Goal: Transaction & Acquisition: Purchase product/service

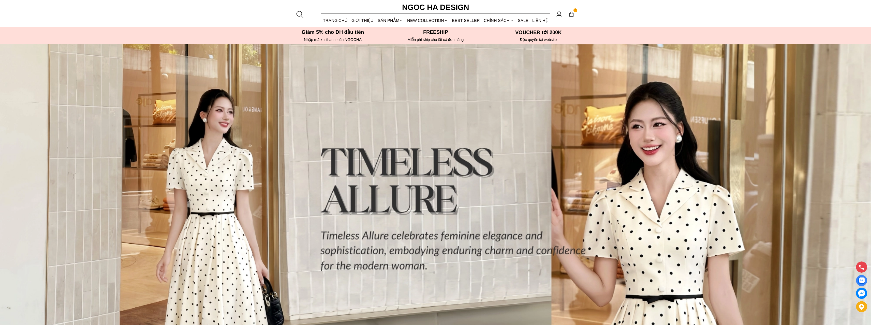
click at [431, 33] on font "Freeship" at bounding box center [435, 32] width 25 height 6
click at [537, 37] on h6 "Độc quyền tại website" at bounding box center [538, 39] width 100 height 5
click at [571, 14] on img at bounding box center [572, 14] width 6 height 6
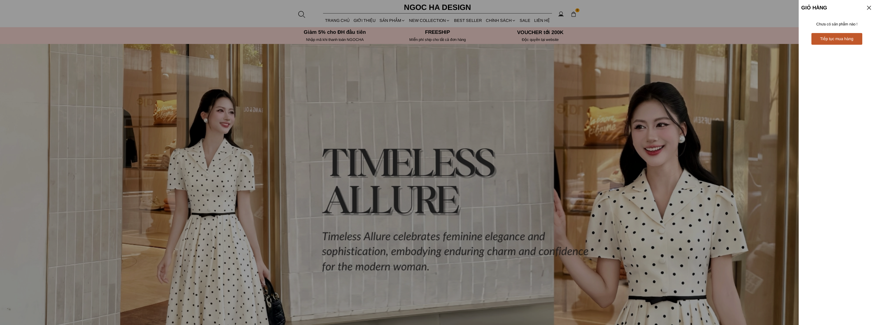
click at [869, 5] on div at bounding box center [868, 7] width 7 height 7
click at [868, 8] on div at bounding box center [868, 7] width 7 height 7
click at [870, 63] on div "Giỏ hàng Tiếp tục mua hàng Chưa có sản phẩm nào !" at bounding box center [836, 162] width 76 height 325
click at [747, 13] on div at bounding box center [437, 162] width 875 height 325
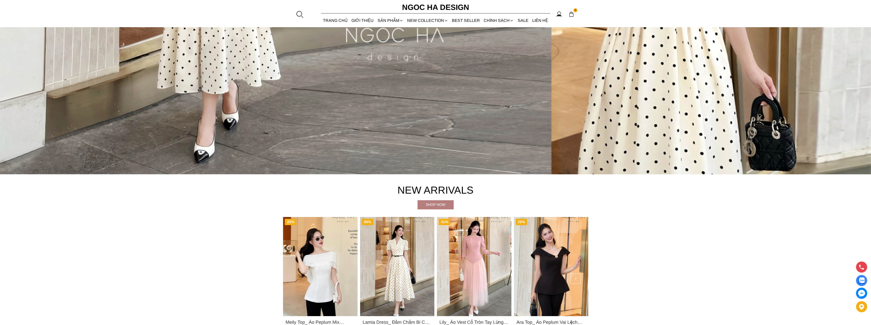
scroll to position [458, 0]
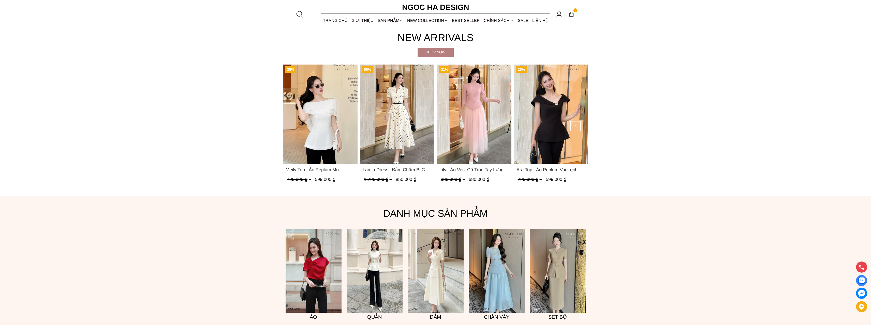
click at [320, 105] on img "Product image - Meily Top_ Áo Peplum Mix Choàng Vai Vải Tơ Màu Trắng A1086" at bounding box center [320, 114] width 75 height 99
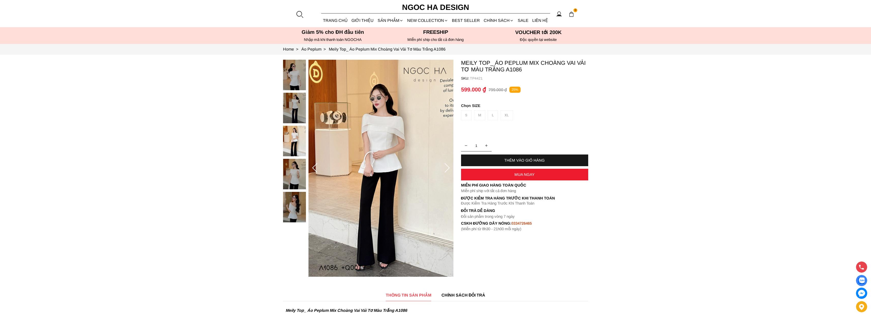
click at [470, 116] on div "S M L XL" at bounding box center [524, 116] width 127 height 12
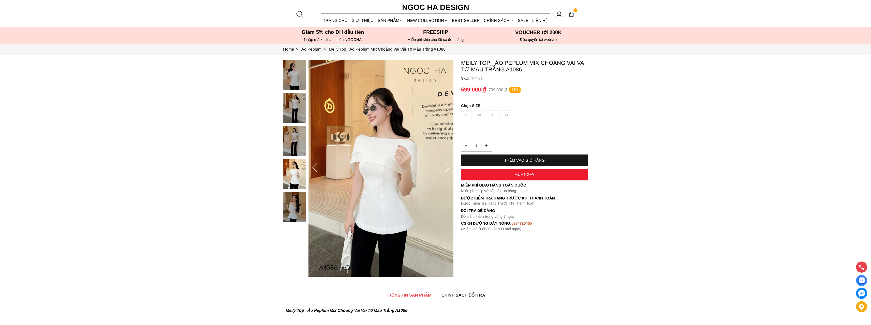
click at [467, 114] on div "S M L XL" at bounding box center [524, 116] width 127 height 12
click at [467, 116] on div "S M L XL" at bounding box center [524, 116] width 127 height 12
click at [491, 116] on div "S M L XL" at bounding box center [524, 116] width 127 height 12
drag, startPoint x: 511, startPoint y: 115, endPoint x: 501, endPoint y: 116, distance: 9.7
click at [511, 116] on div "S M L XL" at bounding box center [524, 116] width 127 height 12
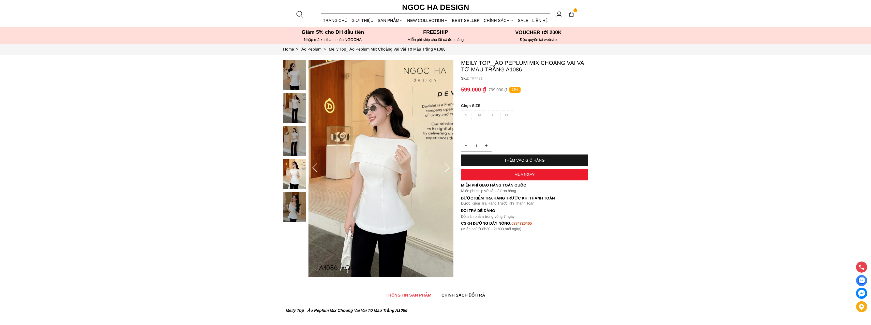
click at [498, 115] on div "S M L XL" at bounding box center [524, 116] width 127 height 12
click at [488, 115] on div "S M L XL" at bounding box center [524, 116] width 127 height 12
click at [479, 115] on div "S M L XL" at bounding box center [524, 116] width 127 height 12
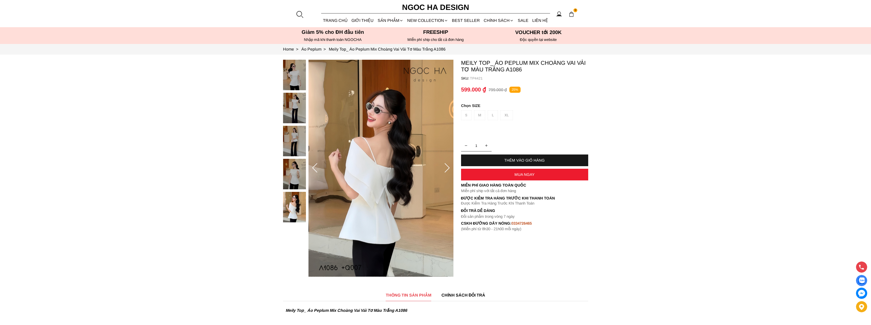
click at [467, 114] on div "S M L XL" at bounding box center [524, 116] width 127 height 12
drag, startPoint x: 484, startPoint y: 114, endPoint x: 505, endPoint y: 112, distance: 21.9
click at [487, 114] on div "S M L XL" at bounding box center [524, 116] width 127 height 12
click at [506, 112] on div "S M L XL" at bounding box center [524, 116] width 127 height 12
click at [484, 112] on div "S M L XL" at bounding box center [524, 116] width 127 height 12
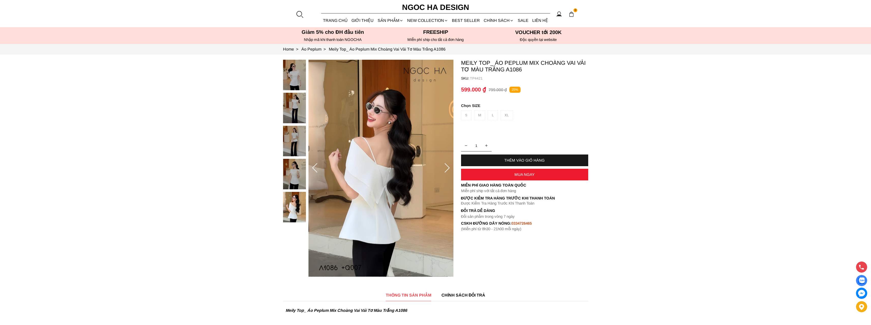
click at [478, 114] on div "S M L XL" at bounding box center [524, 116] width 127 height 12
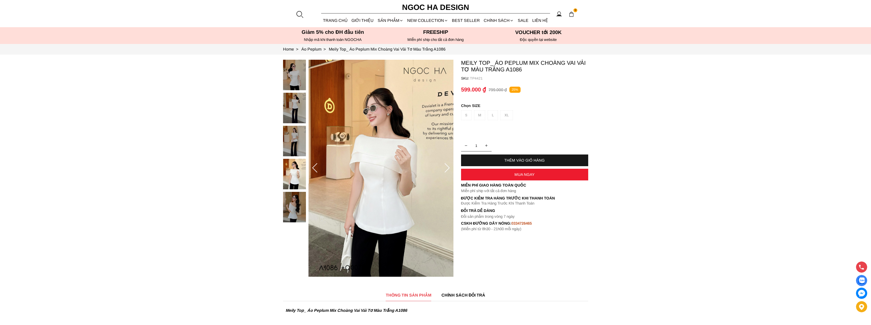
drag, startPoint x: 466, startPoint y: 114, endPoint x: 468, endPoint y: 118, distance: 5.0
click at [465, 114] on div "S M L XL" at bounding box center [524, 116] width 127 height 12
click at [486, 145] on icon "button" at bounding box center [486, 146] width 2 height 4
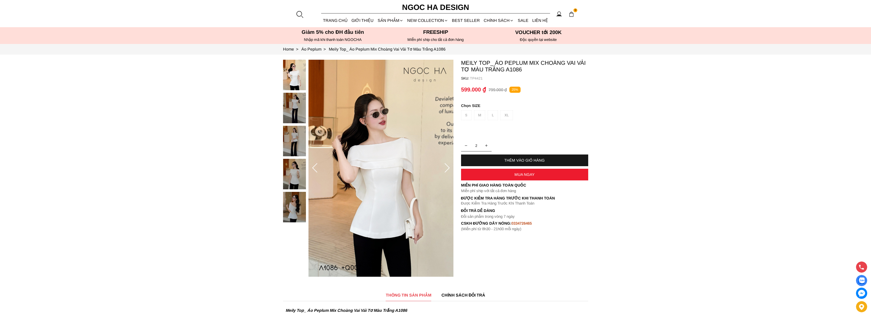
click at [469, 146] on button "button" at bounding box center [466, 146] width 10 height 10
type input "1"
click at [468, 119] on div "S M L XL" at bounding box center [524, 116] width 127 height 12
click at [468, 114] on div "S M L XL" at bounding box center [524, 116] width 127 height 12
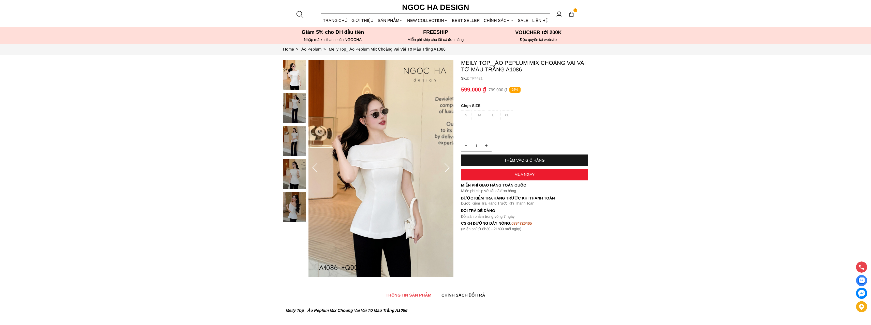
click at [478, 113] on div "S M L XL" at bounding box center [524, 116] width 127 height 12
click at [495, 115] on div "S M L XL" at bounding box center [524, 116] width 127 height 12
click at [508, 115] on div "S M L XL" at bounding box center [524, 116] width 127 height 12
click at [497, 114] on div "S M L XL" at bounding box center [524, 116] width 127 height 12
click at [493, 114] on div "S M L XL" at bounding box center [524, 116] width 127 height 12
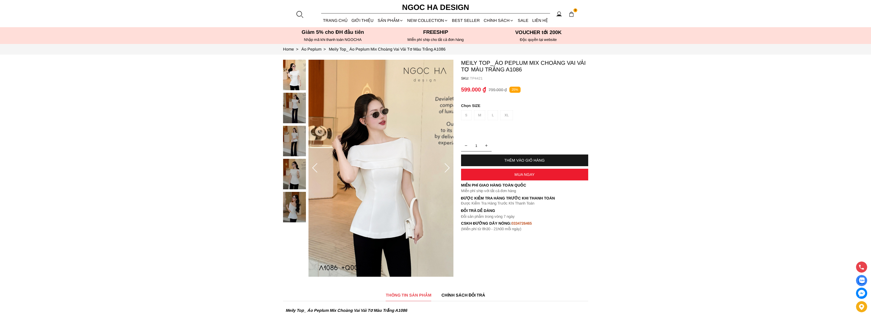
click at [472, 114] on div "S M L XL" at bounding box center [524, 116] width 127 height 12
drag, startPoint x: 487, startPoint y: 113, endPoint x: 506, endPoint y: 116, distance: 19.6
click at [490, 113] on div "S M L XL" at bounding box center [524, 116] width 127 height 12
click at [506, 116] on div "S M L XL" at bounding box center [524, 116] width 127 height 12
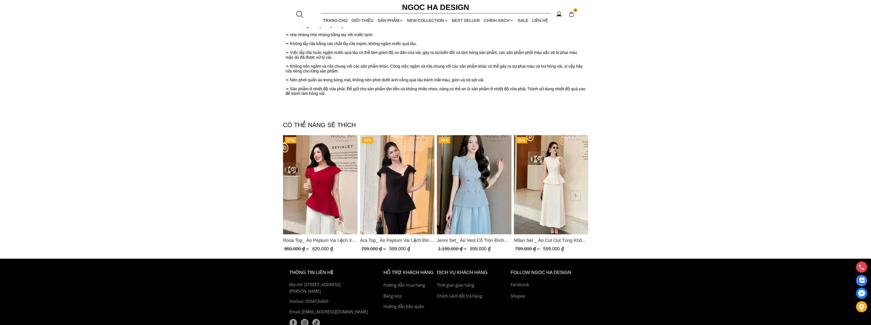
scroll to position [671, 0]
